Goal: Information Seeking & Learning: Check status

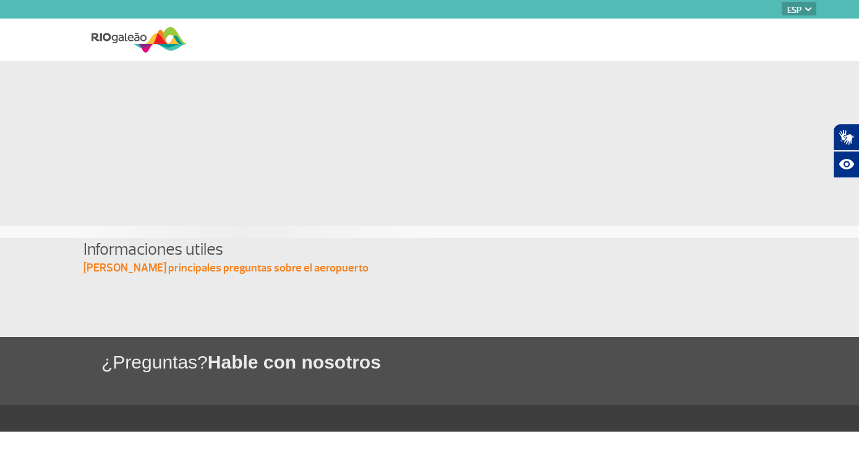
select select "es"
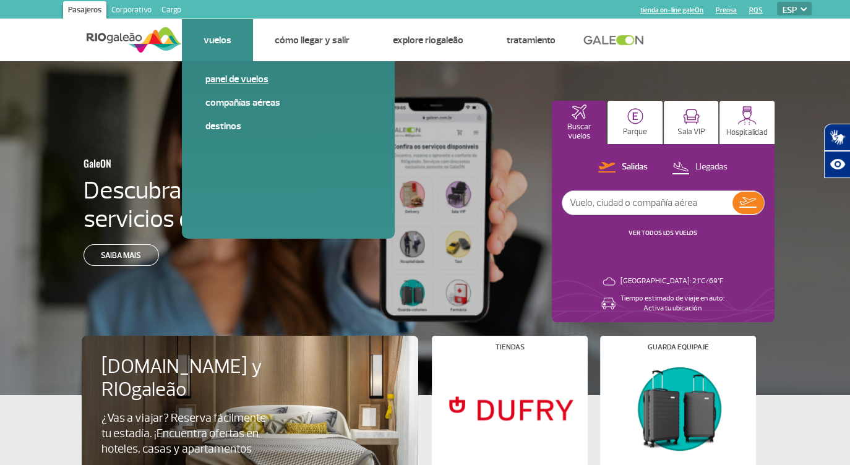
click at [239, 78] on link "Panel de vuelos" at bounding box center [288, 79] width 166 height 14
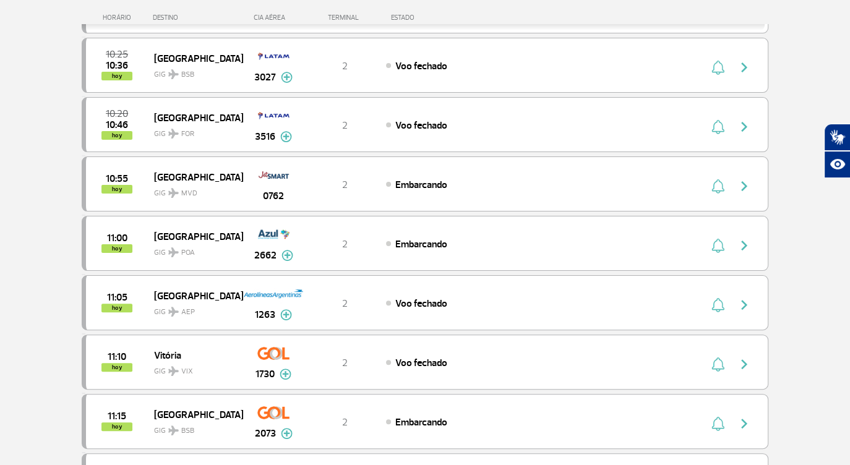
scroll to position [280, 0]
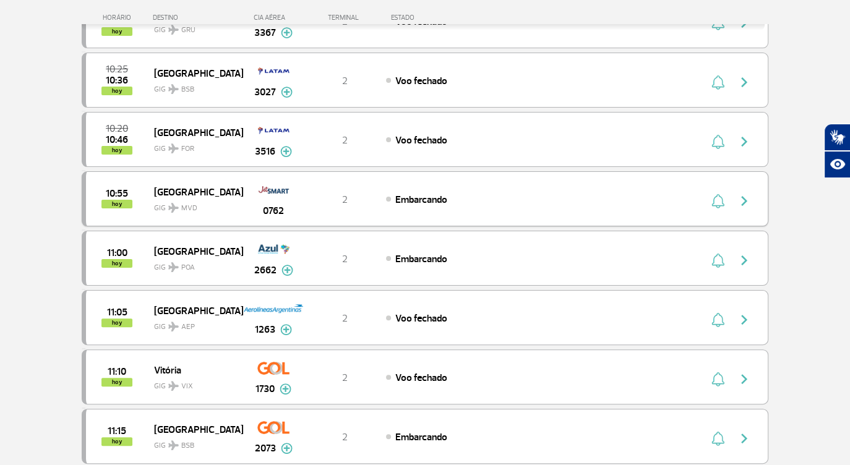
click at [428, 192] on div "Embarcando" at bounding box center [522, 199] width 273 height 14
click at [187, 203] on span "MVD" at bounding box center [189, 208] width 16 height 11
click at [190, 203] on span "MVD" at bounding box center [189, 208] width 16 height 11
click at [743, 195] on img "button" at bounding box center [743, 201] width 15 height 15
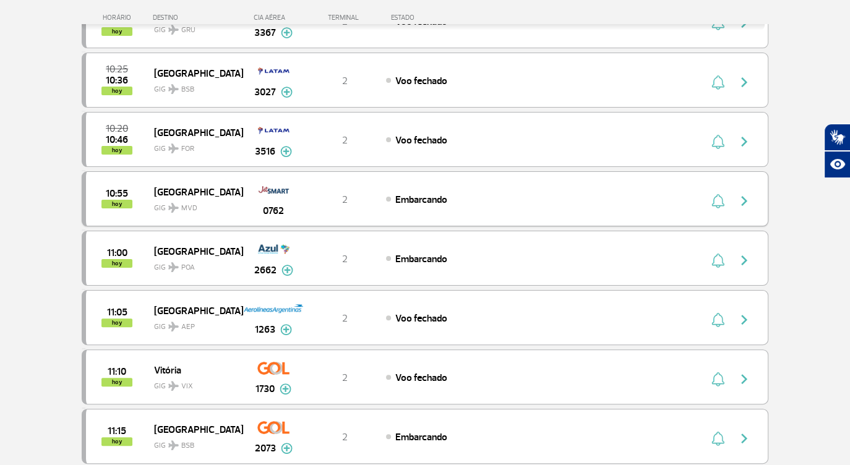
click at [743, 195] on img "button" at bounding box center [743, 201] width 15 height 15
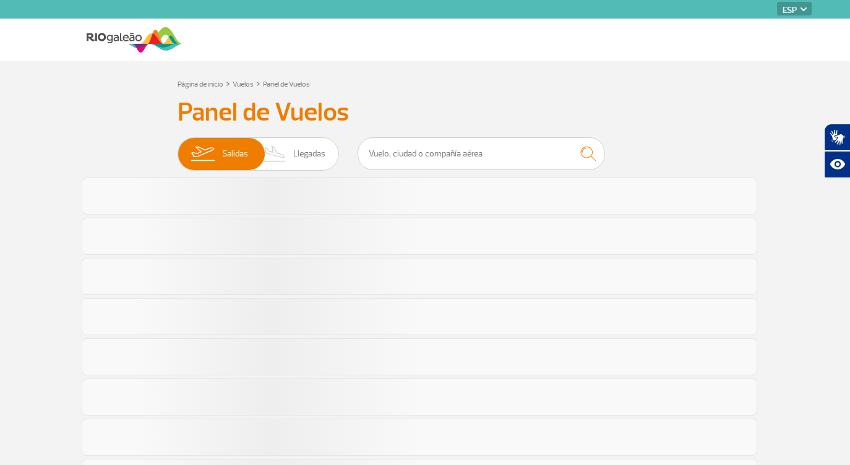
select select "es"
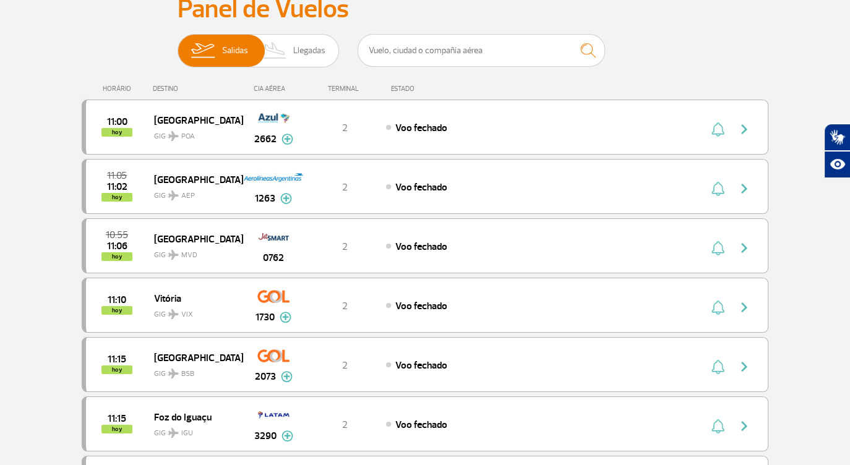
scroll to position [79, 0]
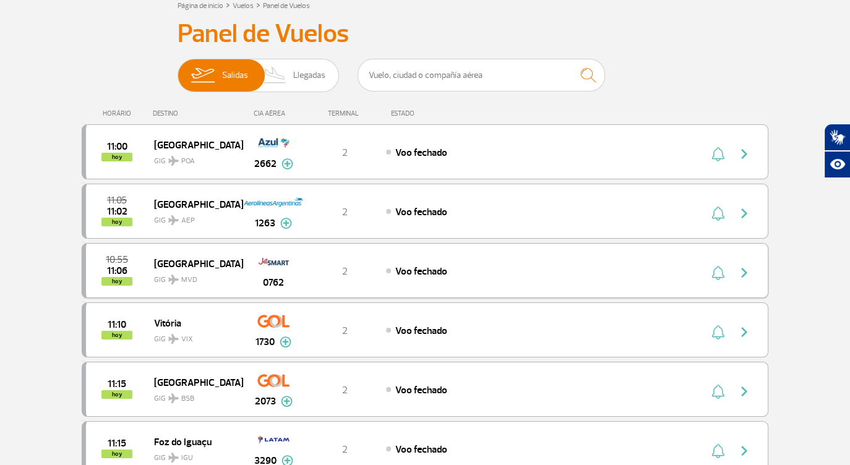
click at [416, 265] on span "Voo fechado" at bounding box center [421, 271] width 52 height 12
click at [741, 272] on img "button" at bounding box center [743, 272] width 15 height 15
